Goal: Transaction & Acquisition: Purchase product/service

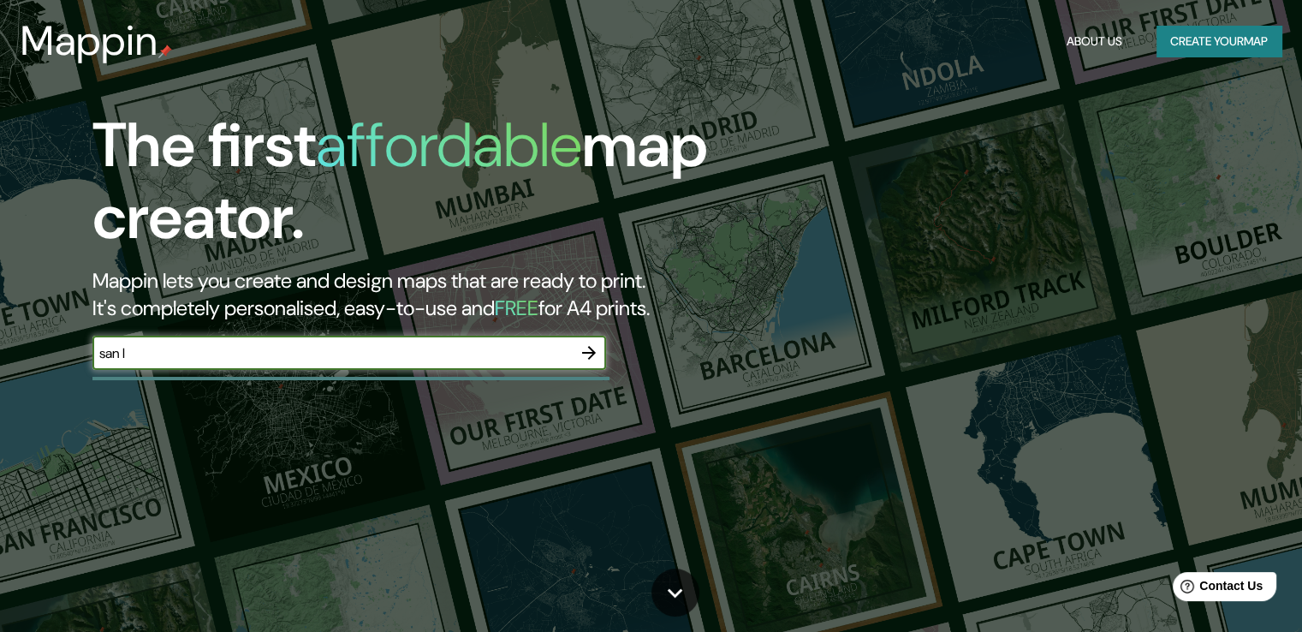
type input "San [PERSON_NAME]"
click at [582, 345] on icon "button" at bounding box center [589, 352] width 21 height 21
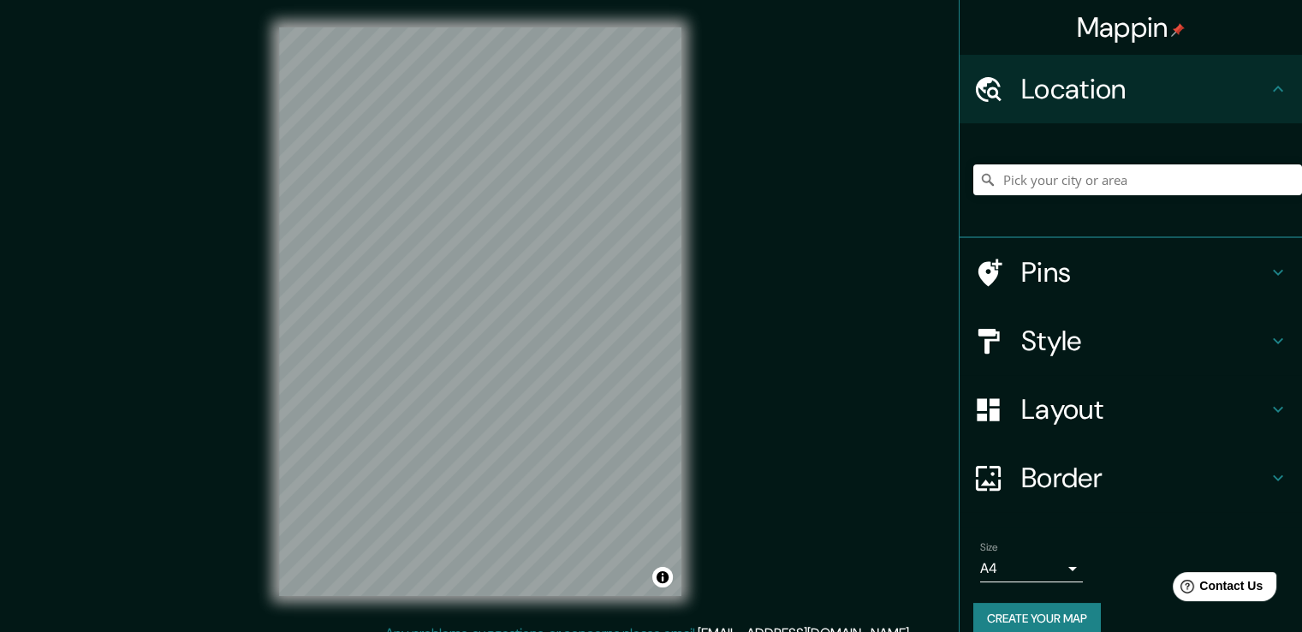
click at [1268, 338] on icon at bounding box center [1278, 341] width 21 height 21
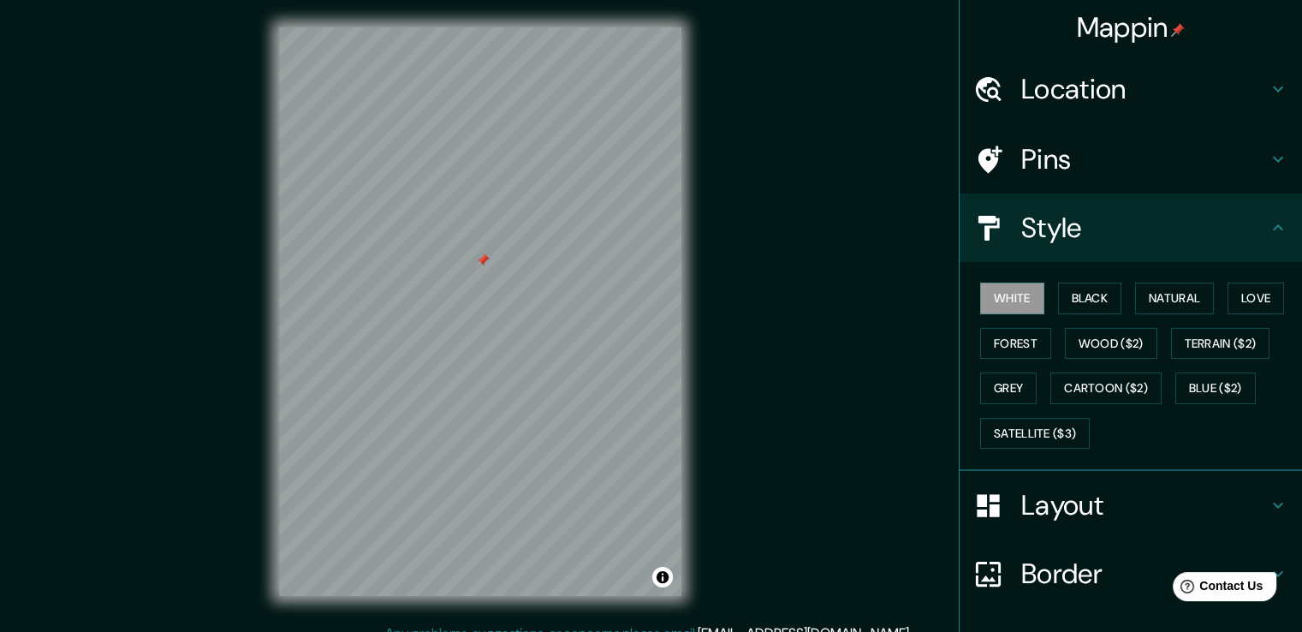
drag, startPoint x: 469, startPoint y: 282, endPoint x: 486, endPoint y: 282, distance: 17.1
click at [486, 267] on div at bounding box center [483, 260] width 14 height 14
click at [485, 275] on div at bounding box center [485, 277] width 14 height 14
click at [1185, 298] on button "Natural" at bounding box center [1174, 299] width 79 height 32
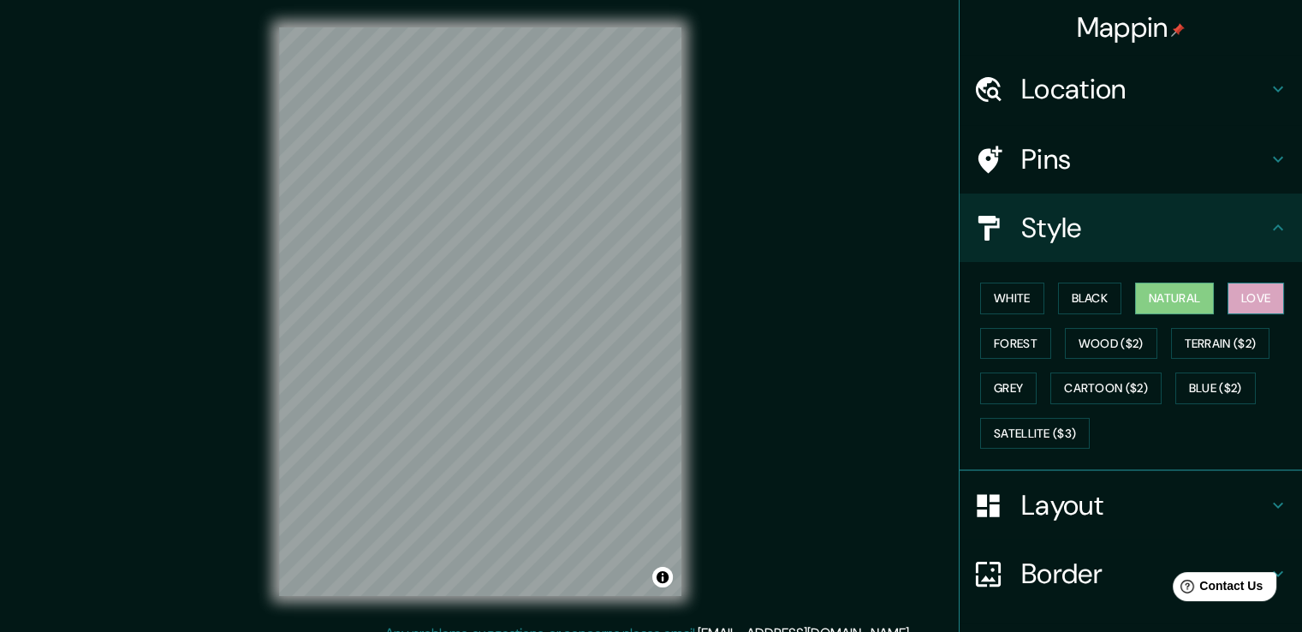
click at [1254, 295] on button "Love" at bounding box center [1256, 299] width 57 height 32
click at [992, 336] on button "Forest" at bounding box center [1015, 344] width 71 height 32
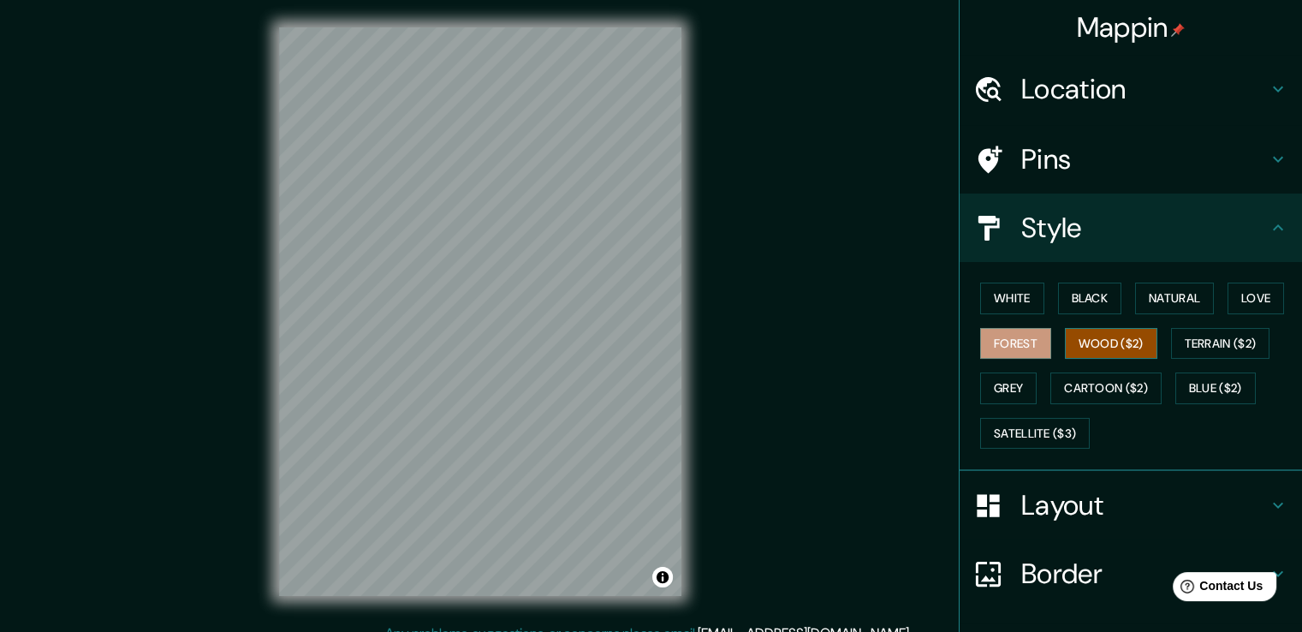
click at [1082, 336] on button "Wood ($2)" at bounding box center [1111, 344] width 92 height 32
click at [1216, 338] on button "Terrain ($2)" at bounding box center [1220, 344] width 99 height 32
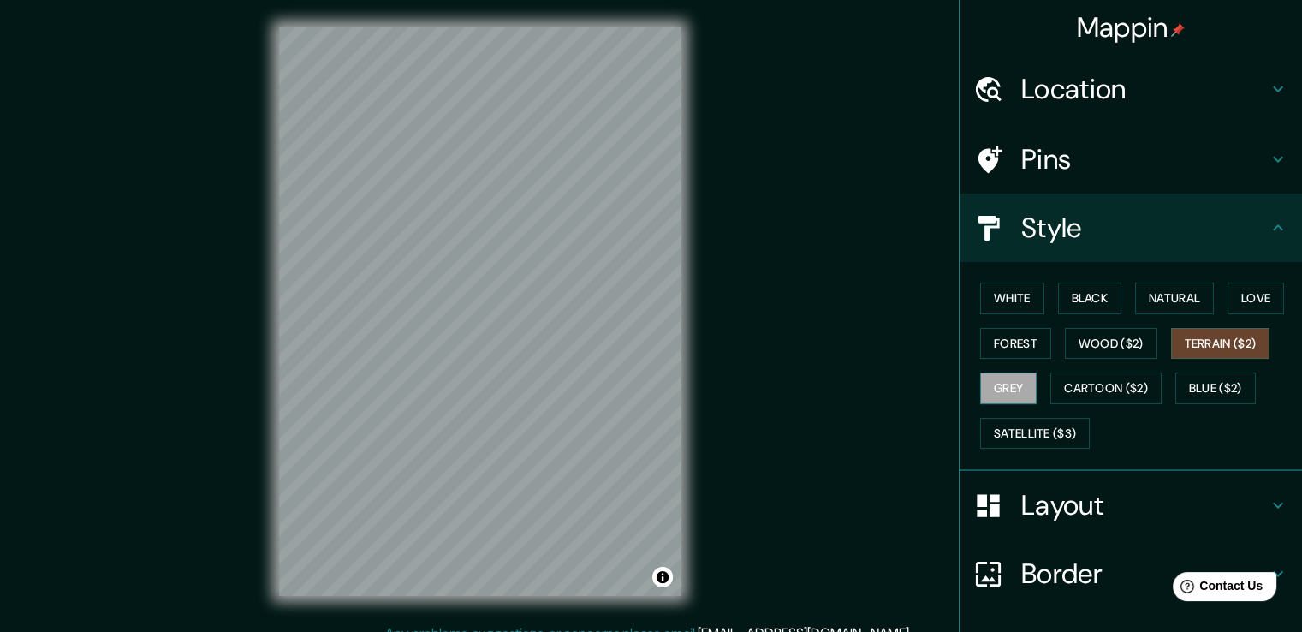
click at [1001, 393] on button "Grey" at bounding box center [1008, 388] width 57 height 32
click at [1206, 350] on button "Terrain ($2)" at bounding box center [1220, 344] width 99 height 32
click at [1138, 381] on button "Cartoon ($2)" at bounding box center [1106, 388] width 111 height 32
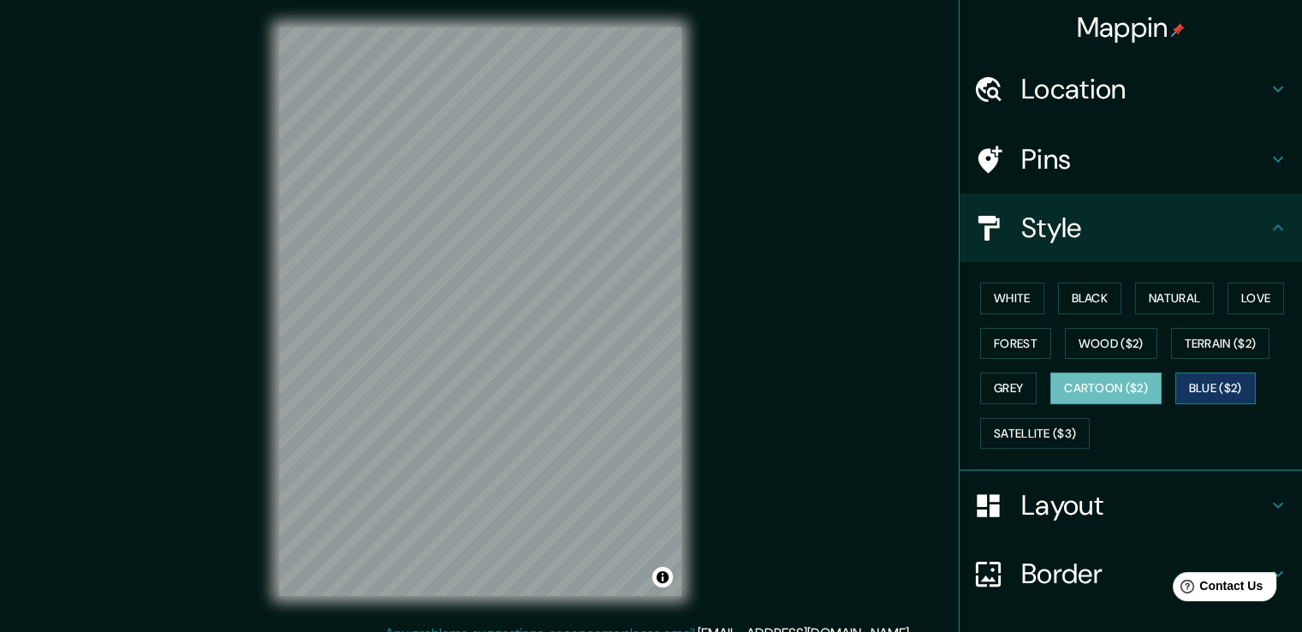
click at [1210, 378] on button "Blue ($2)" at bounding box center [1216, 388] width 80 height 32
click at [1260, 299] on button "Love" at bounding box center [1256, 299] width 57 height 32
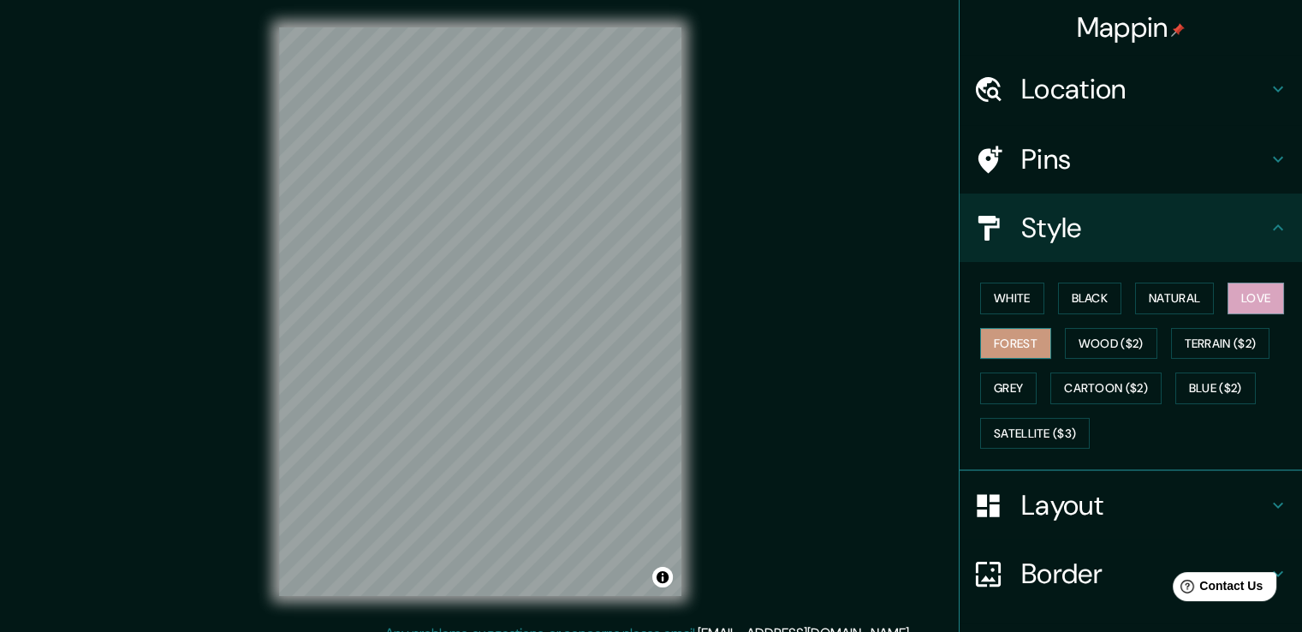
click at [1003, 341] on button "Forest" at bounding box center [1015, 344] width 71 height 32
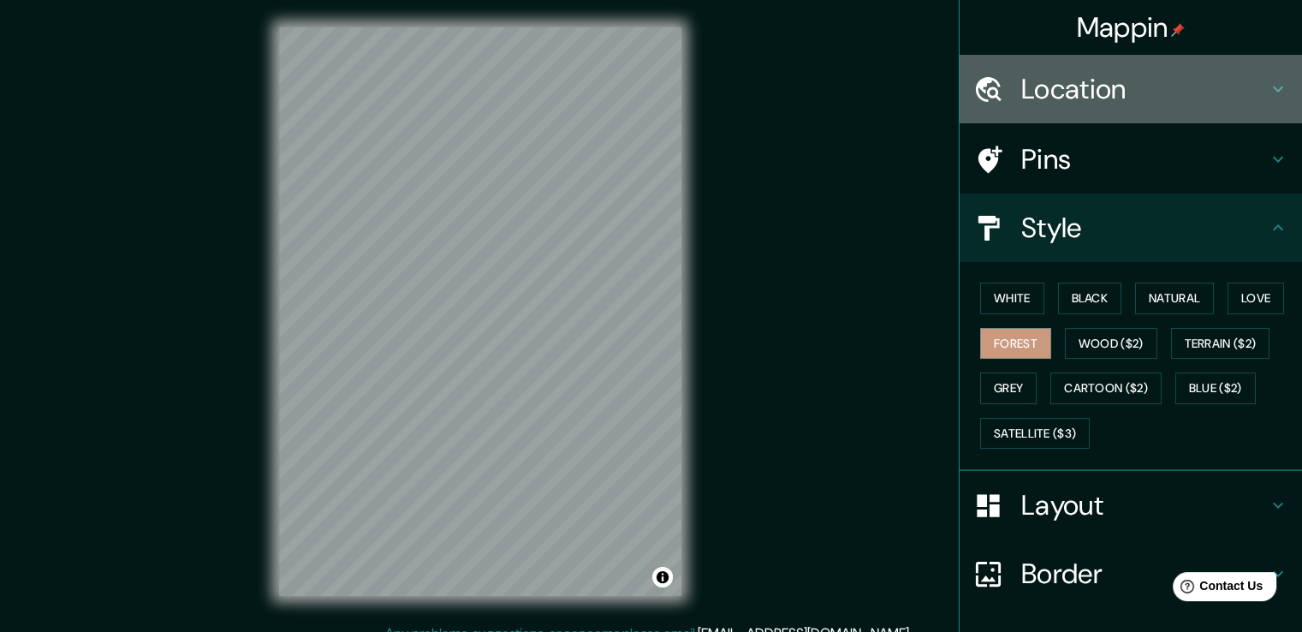
click at [1111, 97] on h4 "Location" at bounding box center [1144, 89] width 247 height 34
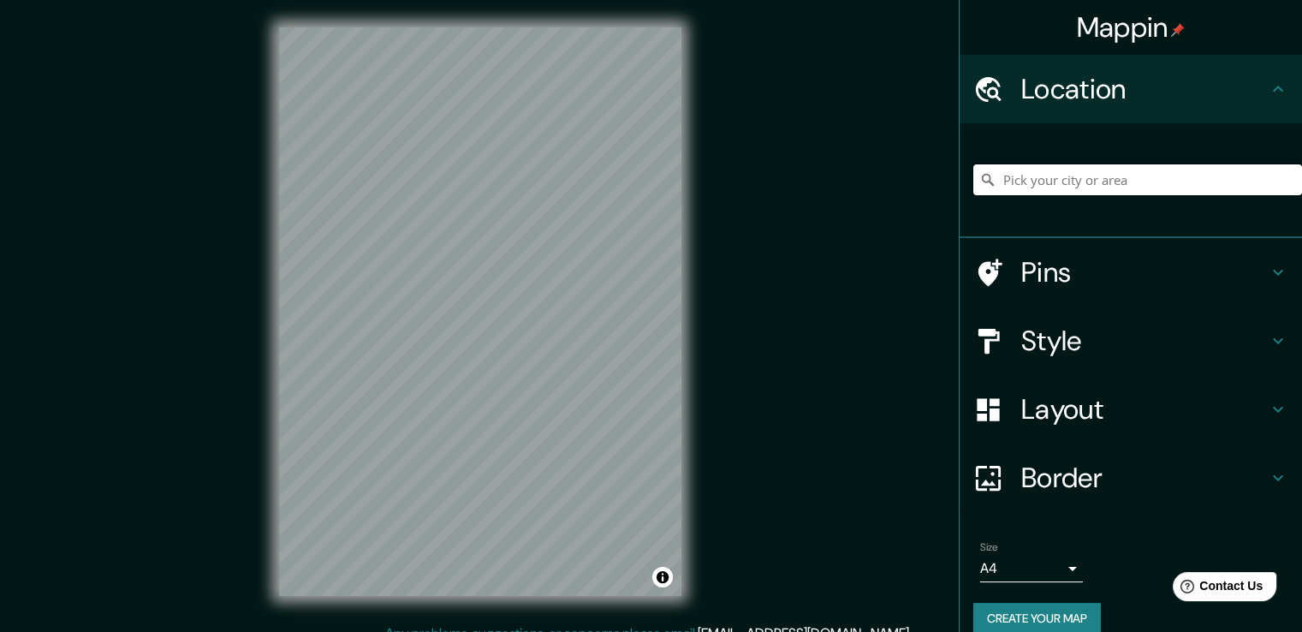
click at [1089, 166] on input "Pick your city or area" at bounding box center [1138, 179] width 329 height 31
click at [1082, 180] on input "Pick your city or area" at bounding box center [1138, 179] width 329 height 31
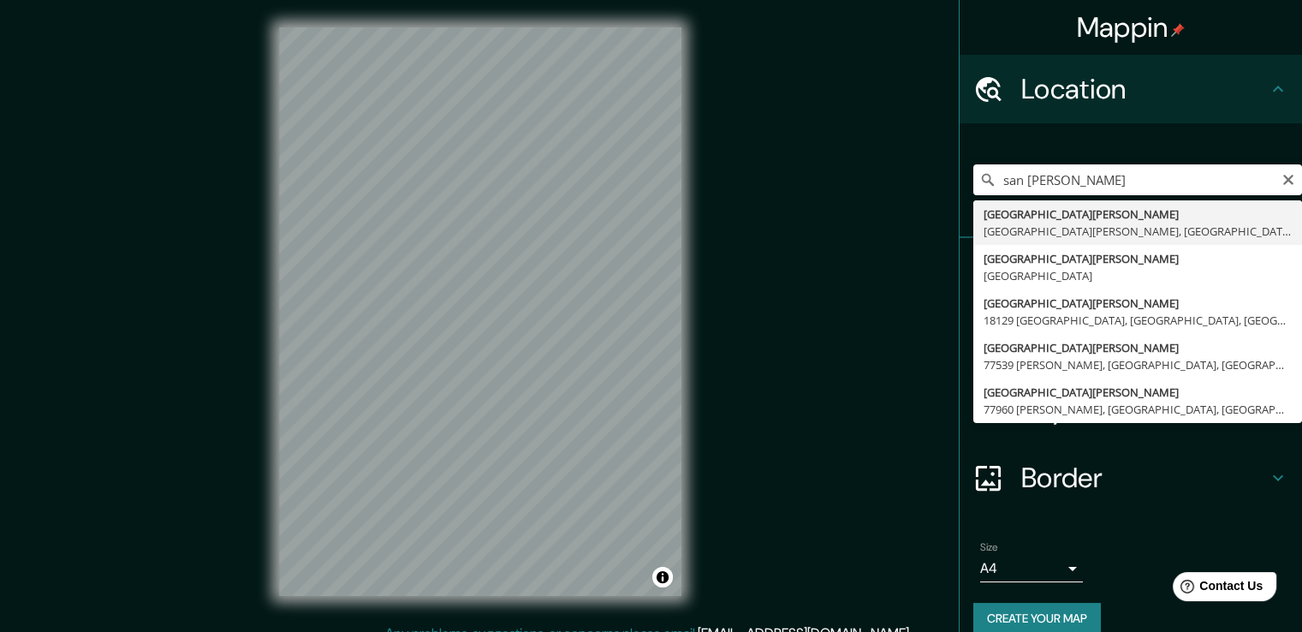
type input "[GEOGRAPHIC_DATA][PERSON_NAME], [GEOGRAPHIC_DATA][PERSON_NAME], [GEOGRAPHIC_DAT…"
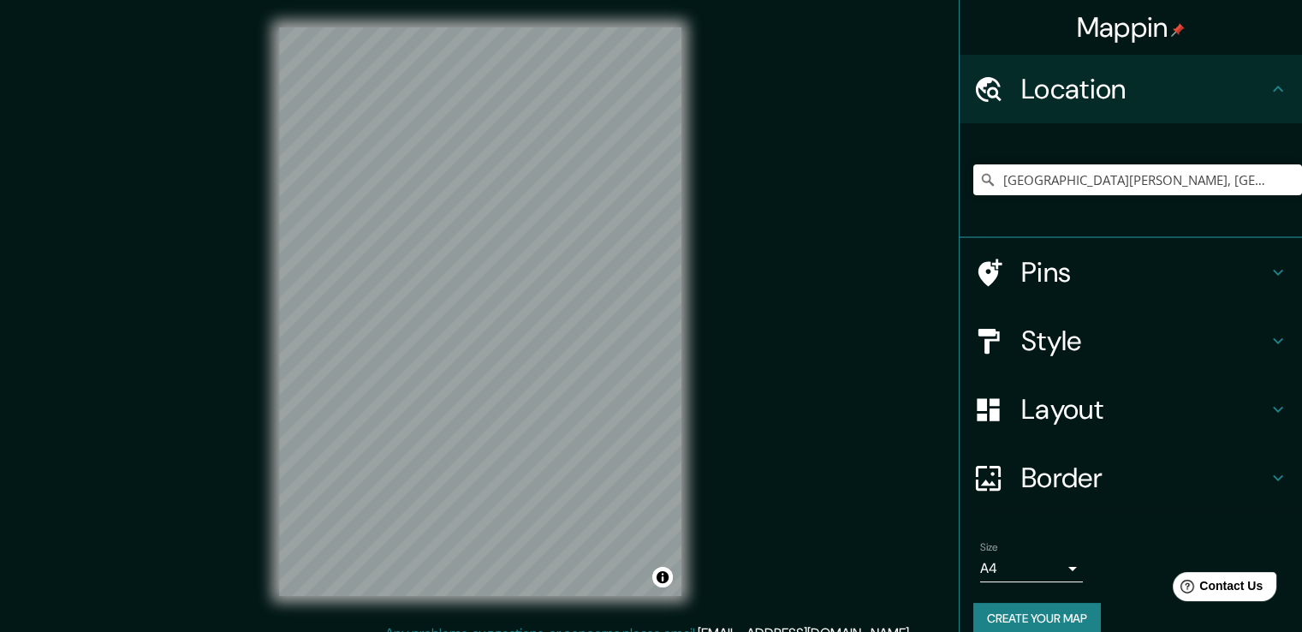
click at [1277, 340] on div "Style" at bounding box center [1131, 341] width 342 height 68
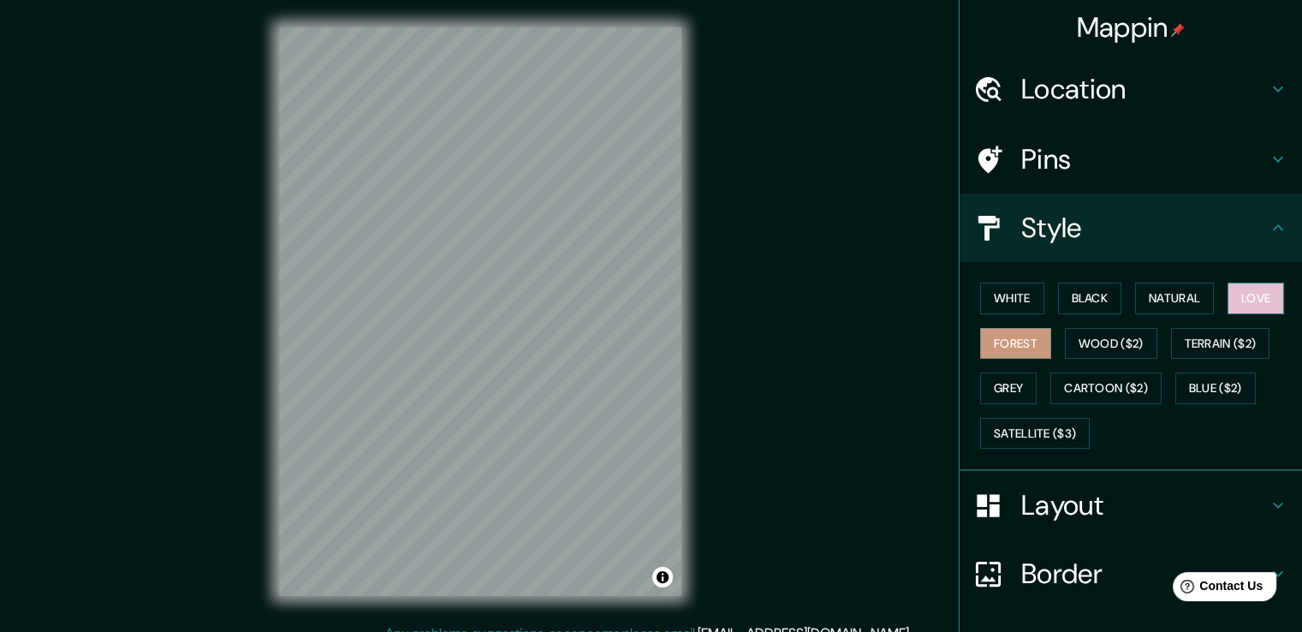
click at [1236, 295] on button "Love" at bounding box center [1256, 299] width 57 height 32
click at [997, 292] on button "White" at bounding box center [1012, 299] width 64 height 32
click at [1103, 498] on h4 "Layout" at bounding box center [1144, 505] width 247 height 34
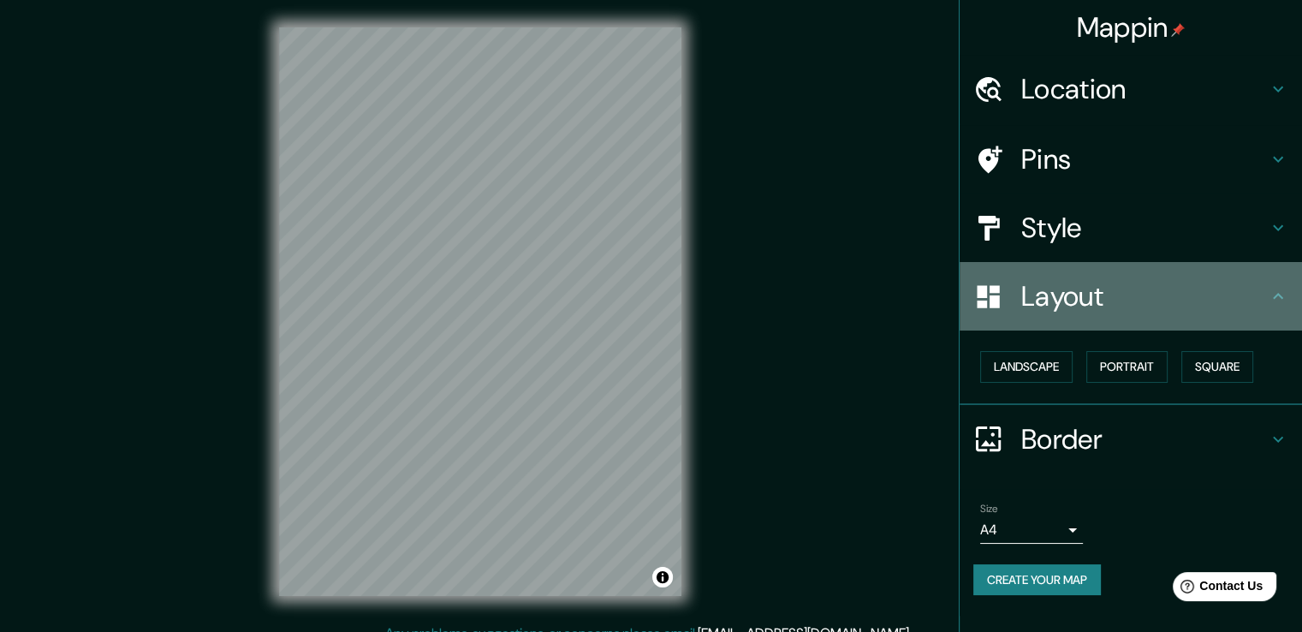
click at [1271, 302] on icon at bounding box center [1278, 296] width 21 height 21
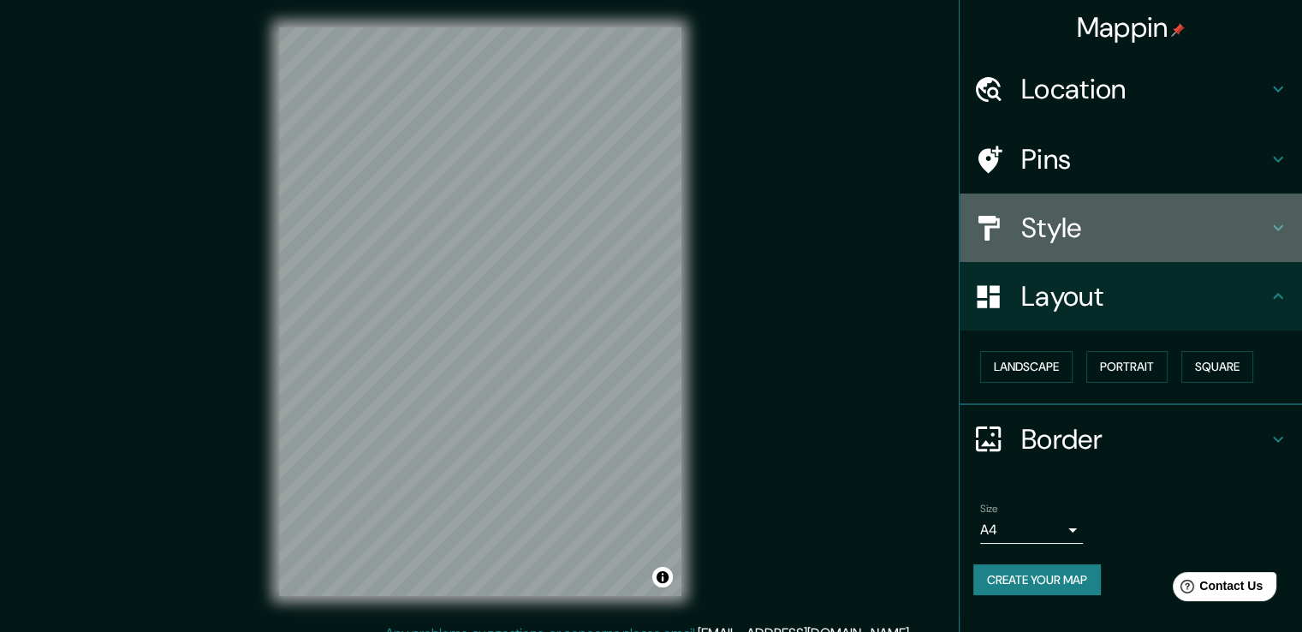
click at [1278, 246] on div "Style" at bounding box center [1131, 228] width 342 height 68
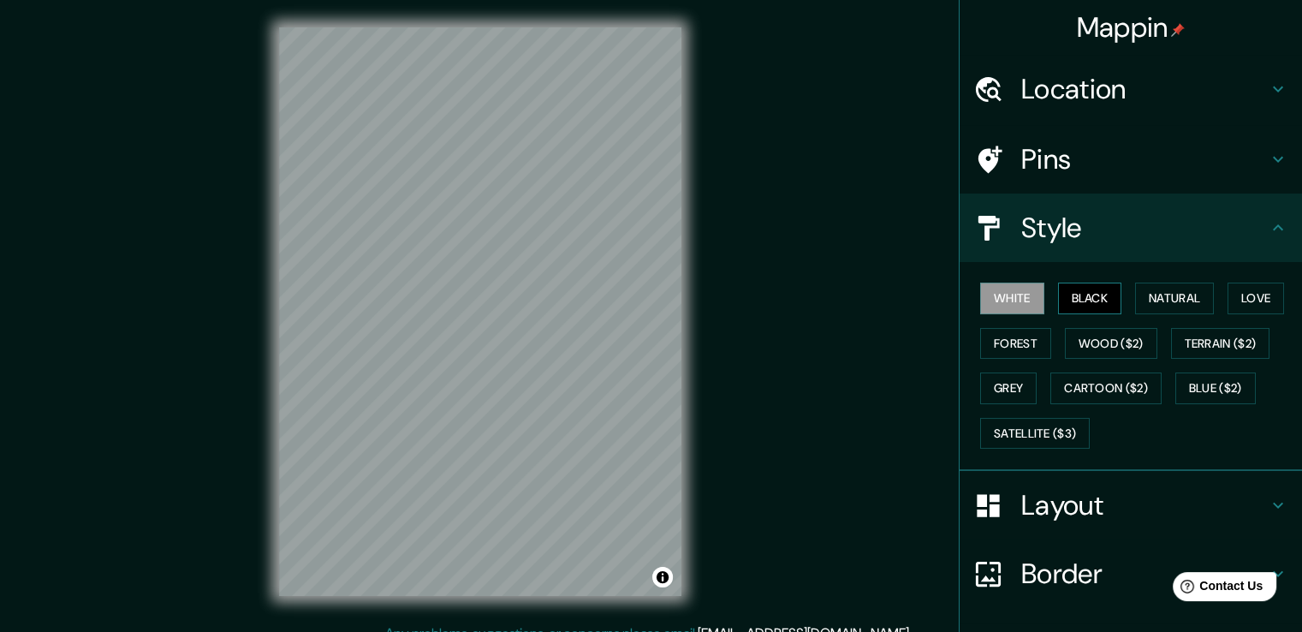
click at [1083, 302] on button "Black" at bounding box center [1090, 299] width 64 height 32
click at [1145, 296] on button "Natural" at bounding box center [1174, 299] width 79 height 32
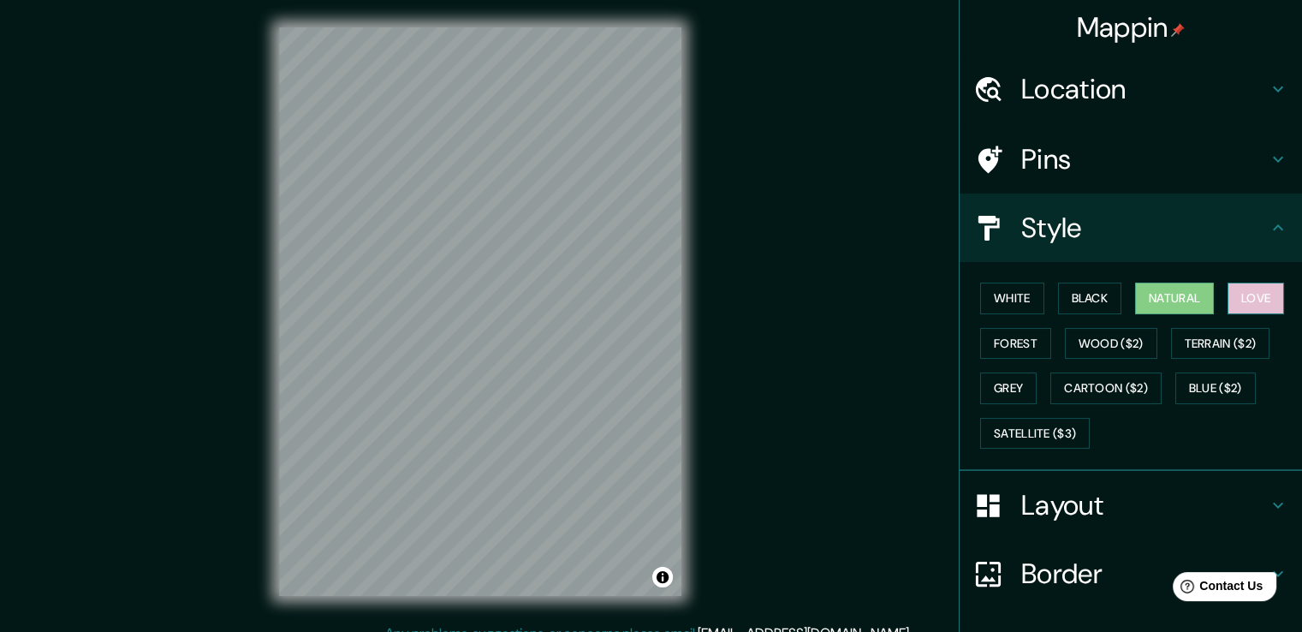
click at [1258, 295] on button "Love" at bounding box center [1256, 299] width 57 height 32
click at [1173, 304] on button "Natural" at bounding box center [1174, 299] width 79 height 32
click at [1073, 292] on button "Black" at bounding box center [1090, 299] width 64 height 32
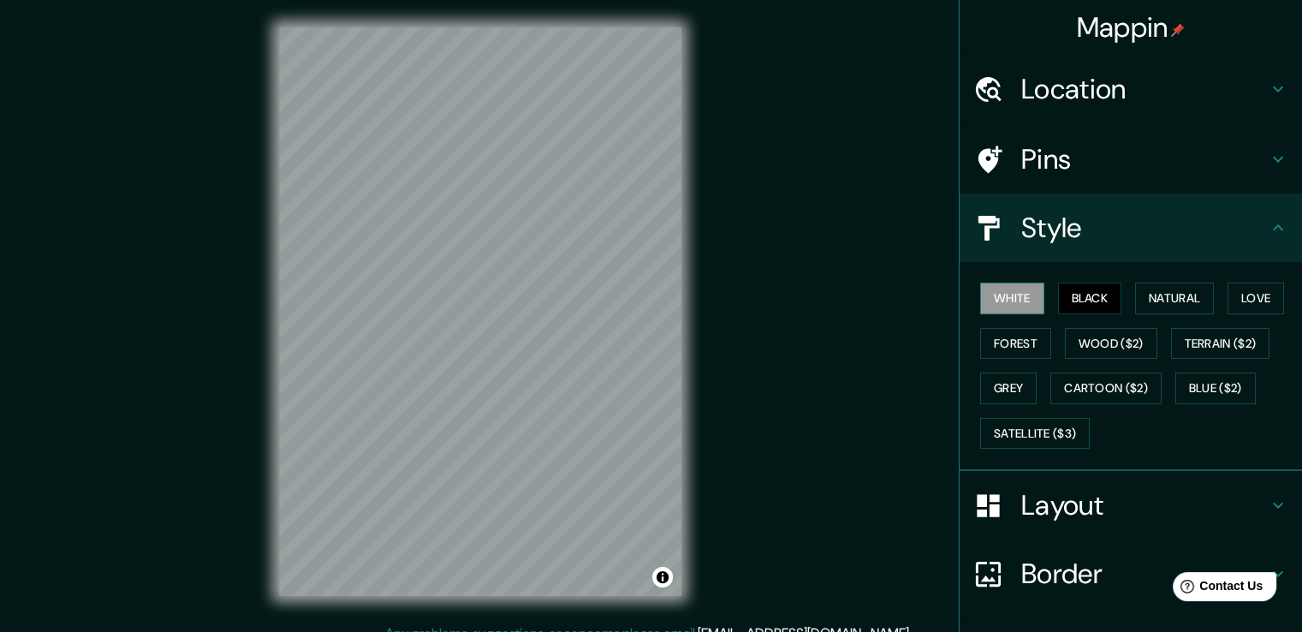
click at [995, 292] on button "White" at bounding box center [1012, 299] width 64 height 32
click at [1002, 334] on button "Forest" at bounding box center [1015, 344] width 71 height 32
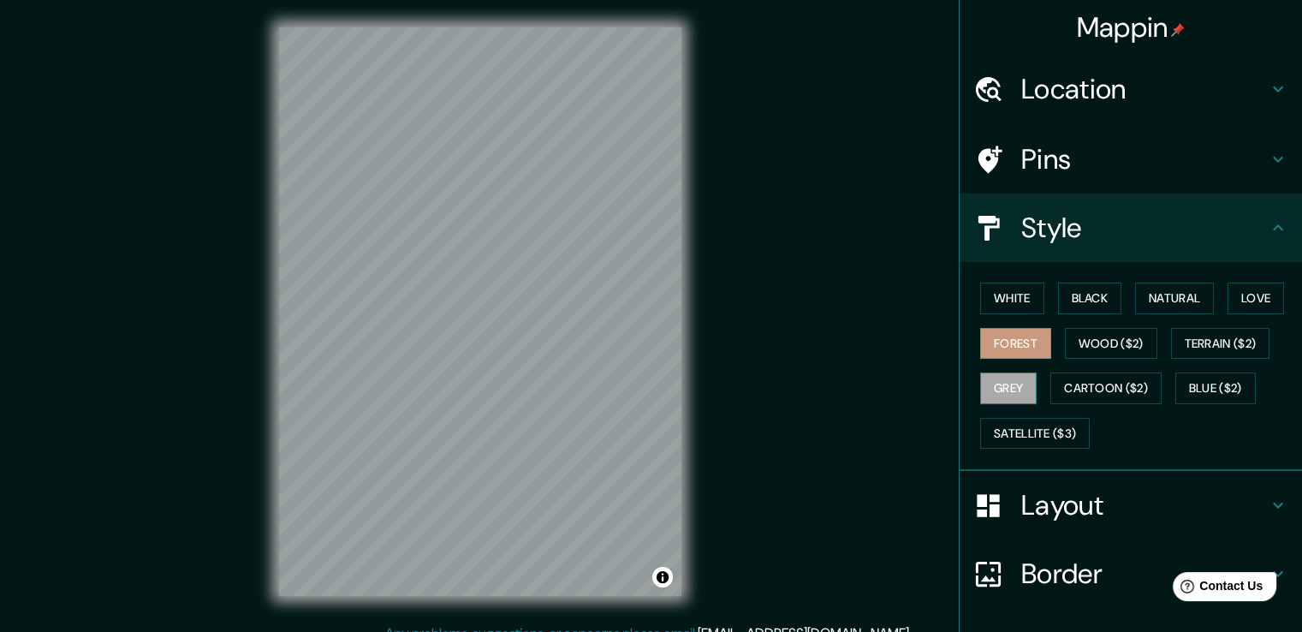
click at [993, 384] on button "Grey" at bounding box center [1008, 388] width 57 height 32
click at [1230, 292] on button "Love" at bounding box center [1256, 299] width 57 height 32
click at [1268, 509] on icon at bounding box center [1278, 505] width 21 height 21
